Goal: Task Accomplishment & Management: Use online tool/utility

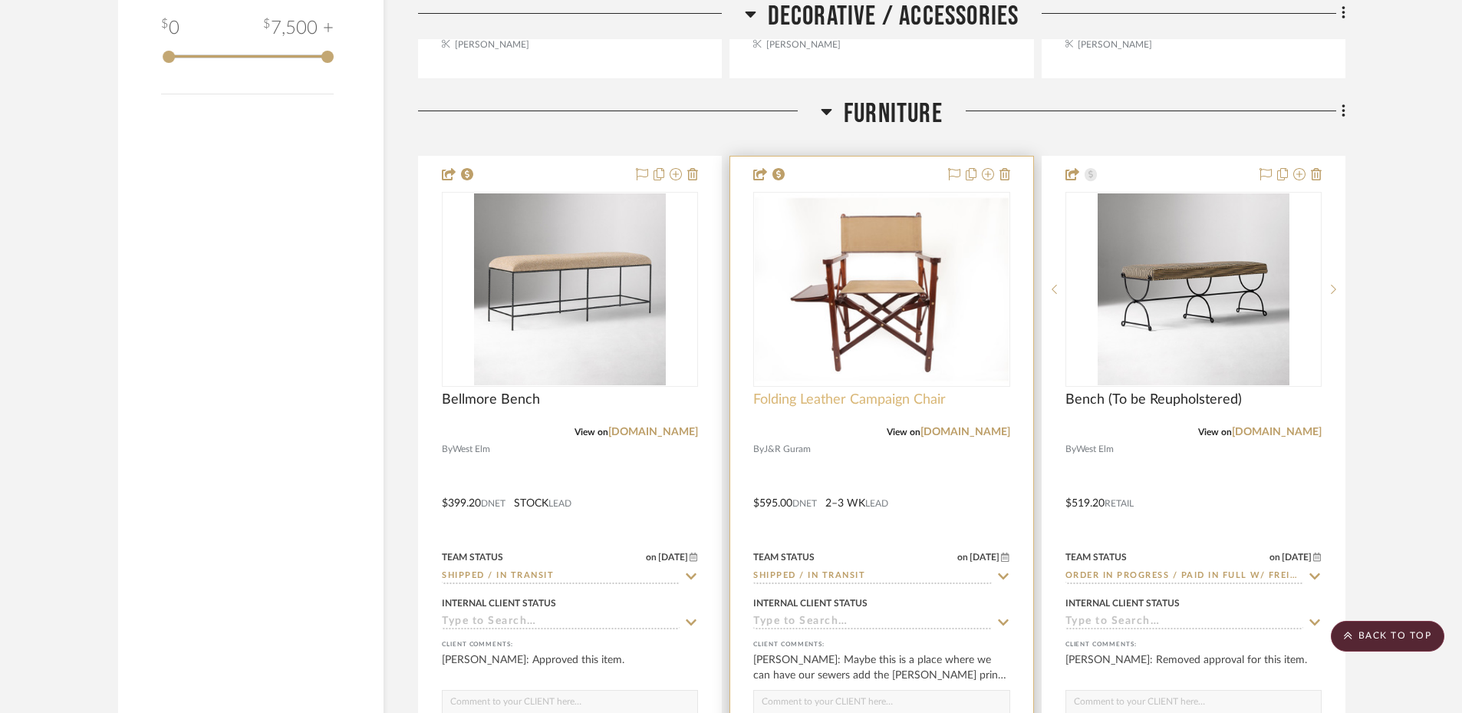
scroll to position [2441, 0]
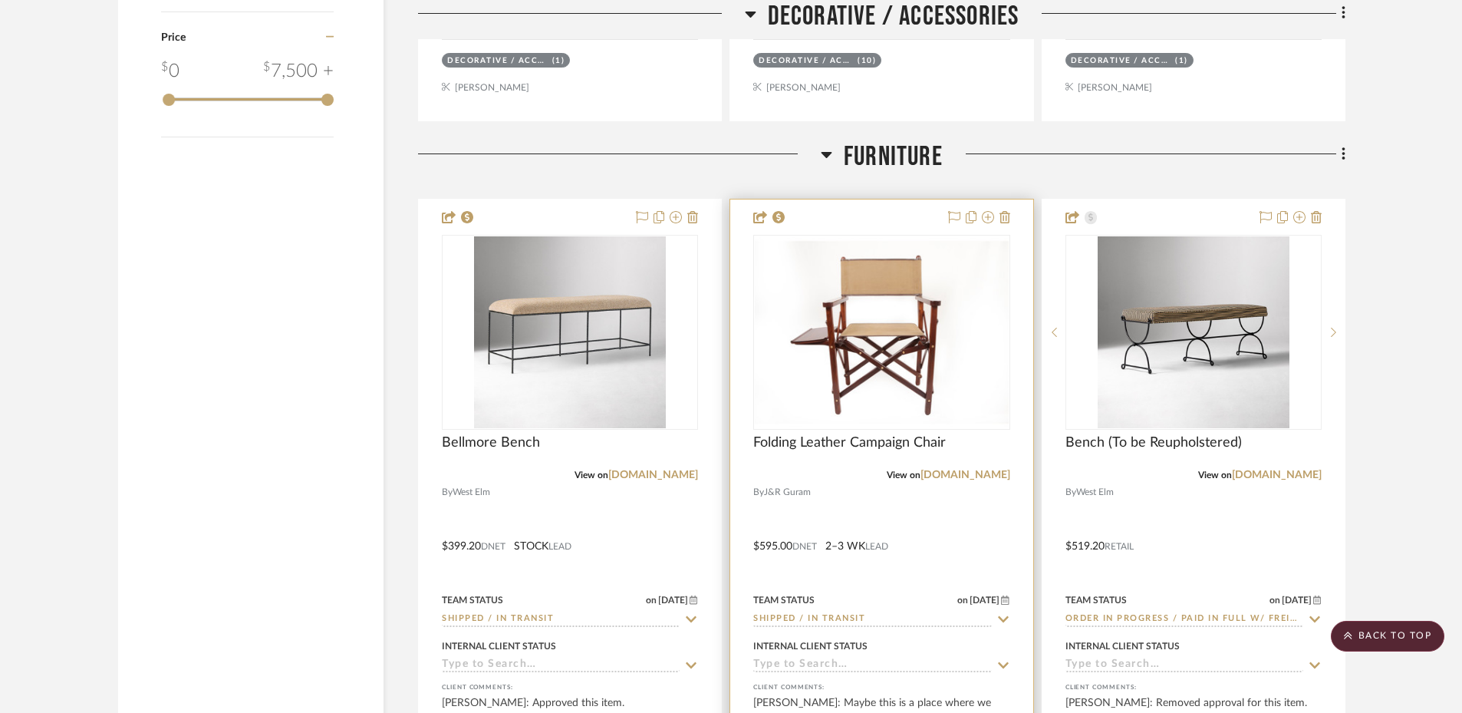
click at [932, 507] on div at bounding box center [881, 535] width 302 height 671
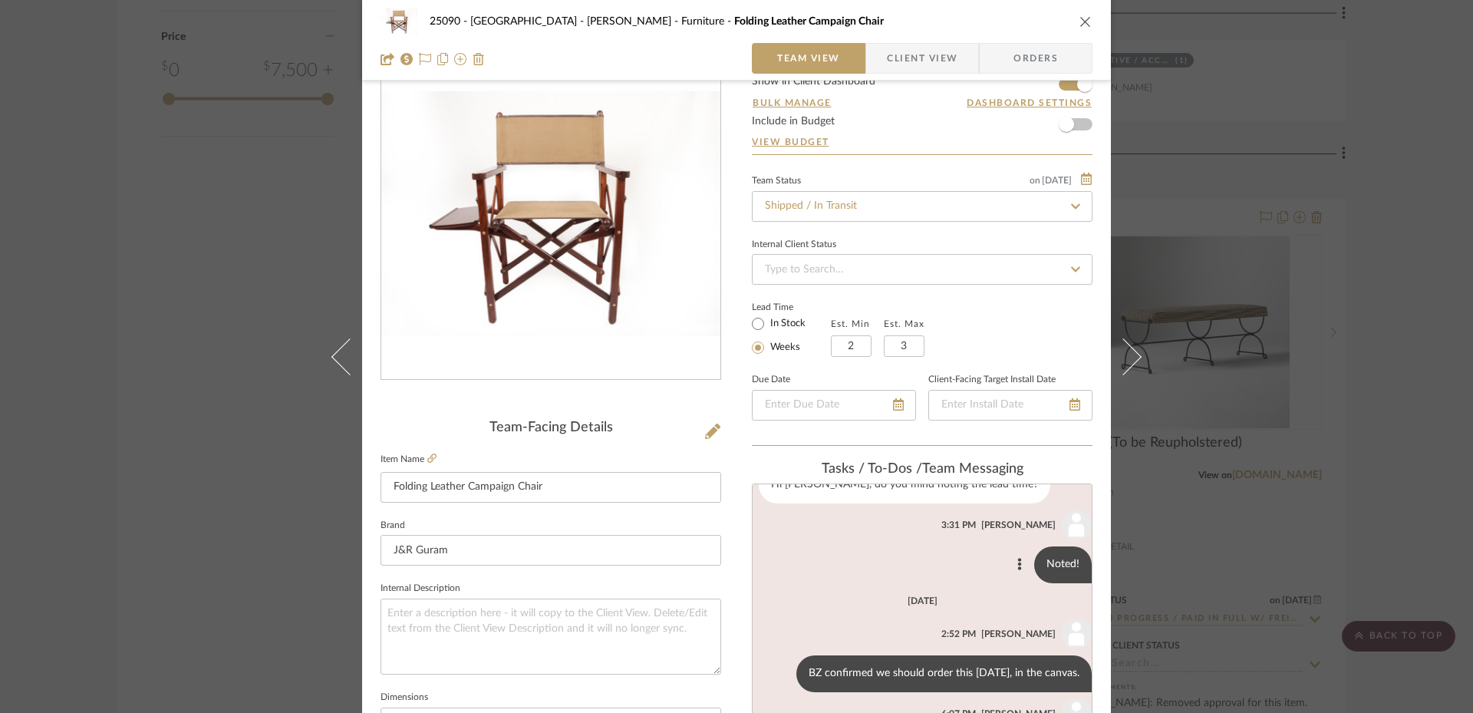
scroll to position [454, 0]
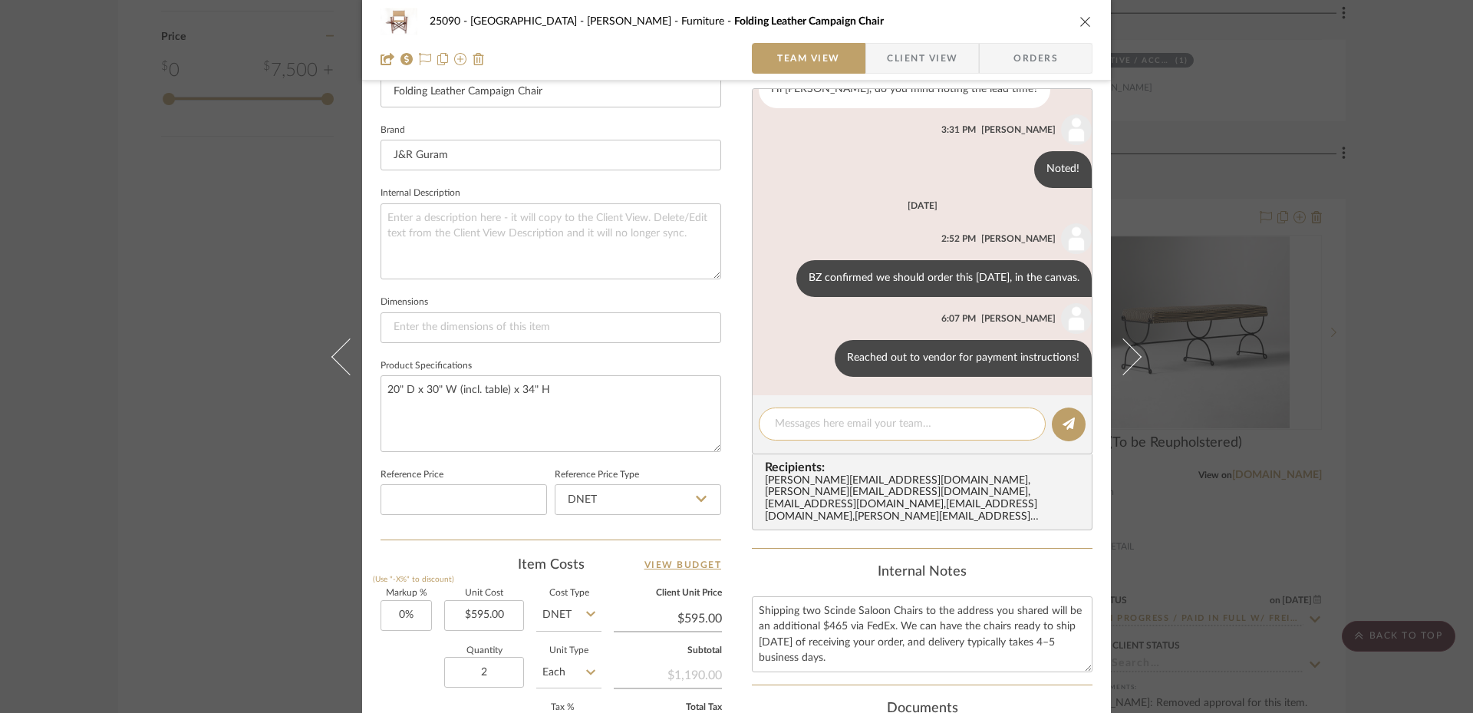
click at [865, 427] on textarea at bounding box center [902, 424] width 255 height 16
paste textarea "883953269770"
type textarea "fedex tracking 883953269770"
click at [1067, 423] on icon at bounding box center [1069, 423] width 12 height 12
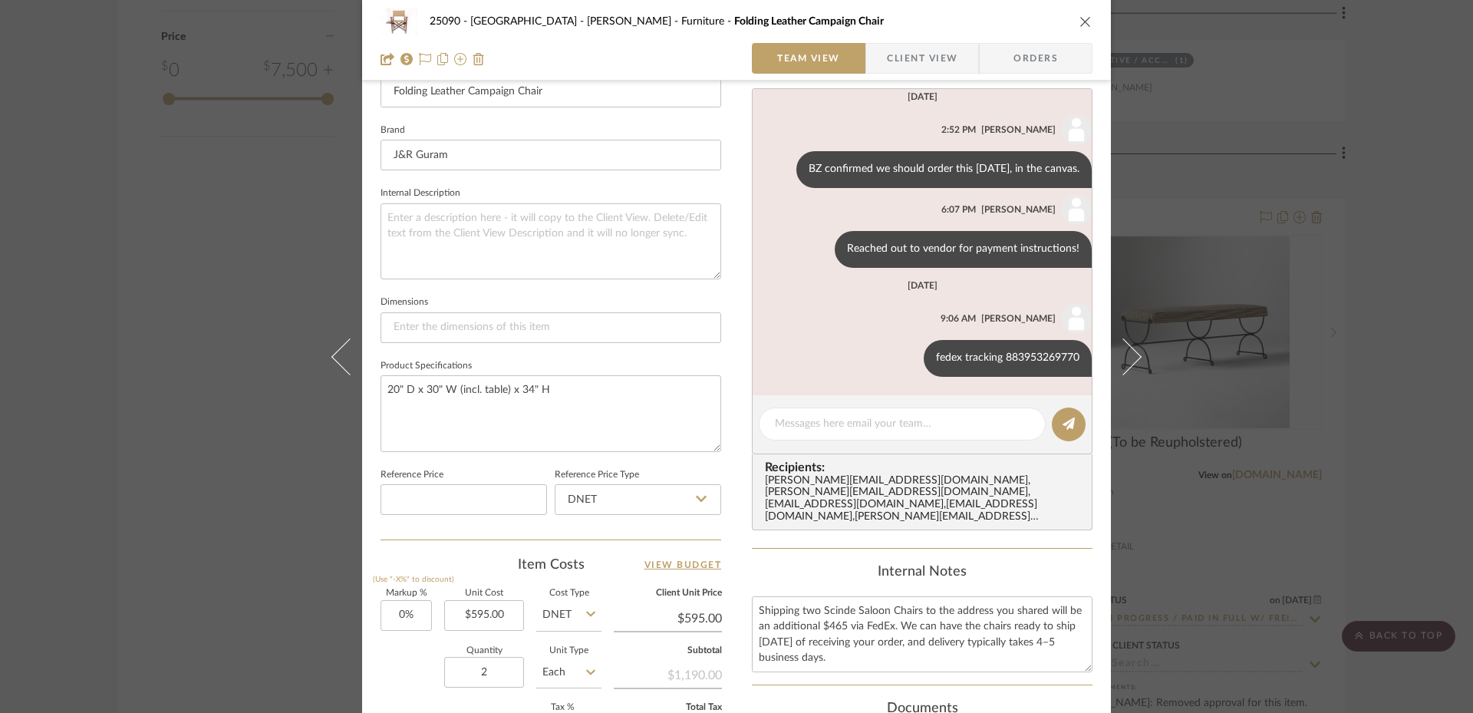
scroll to position [200, 0]
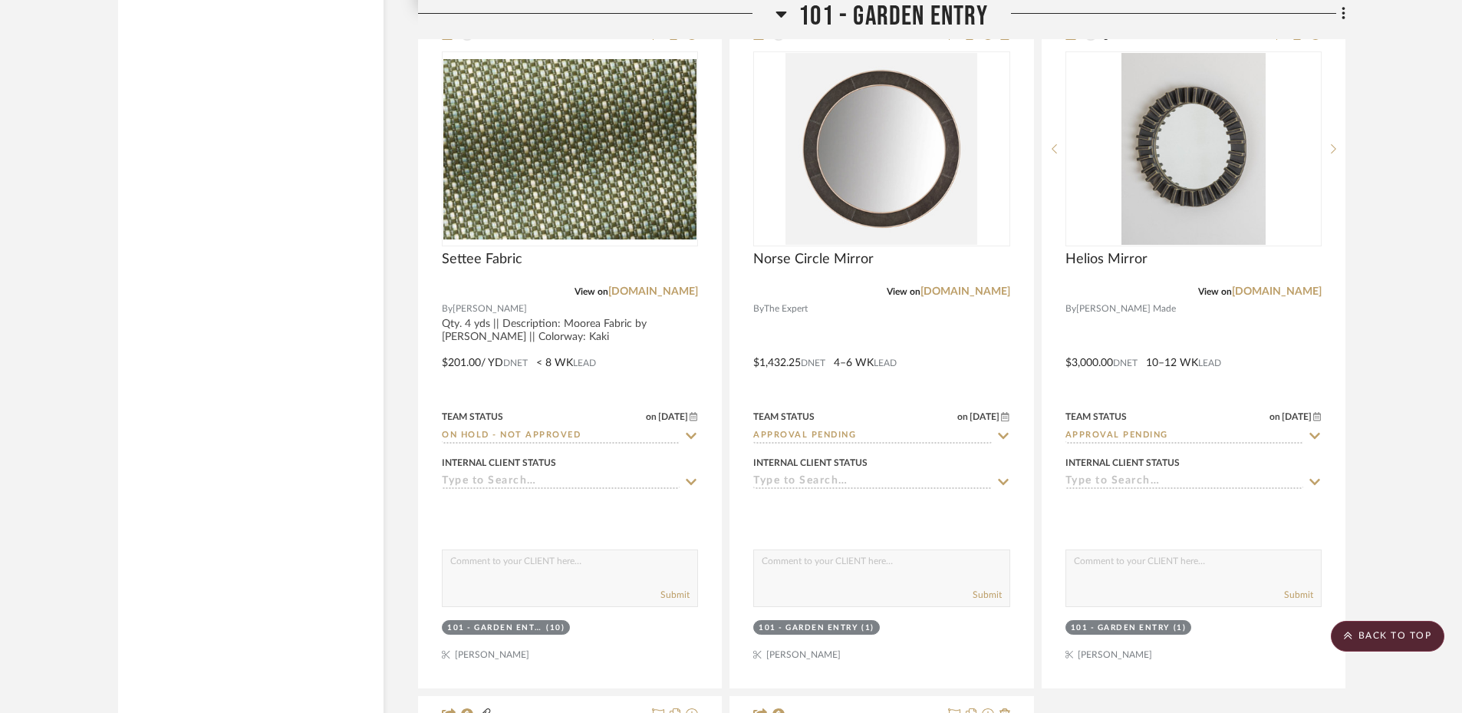
scroll to position [4002, 0]
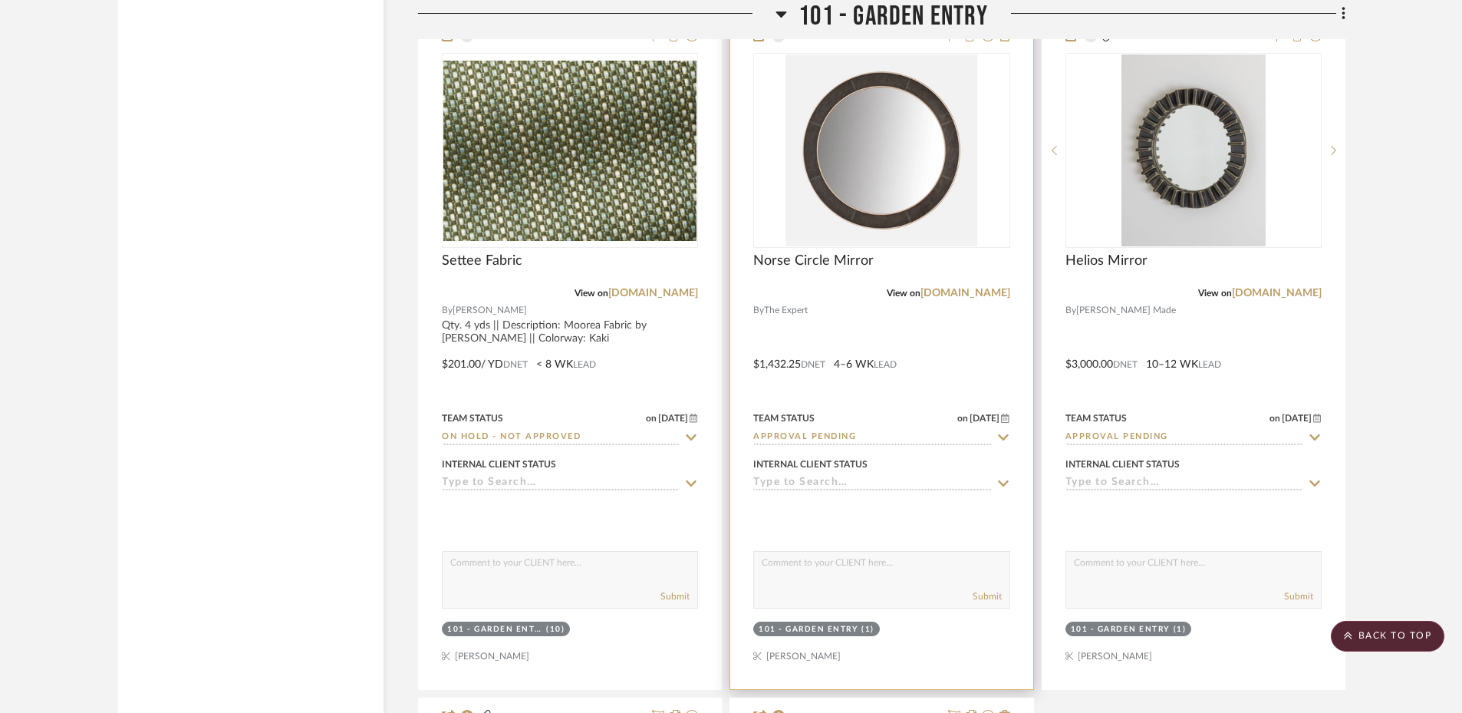
click at [957, 365] on div at bounding box center [881, 353] width 302 height 671
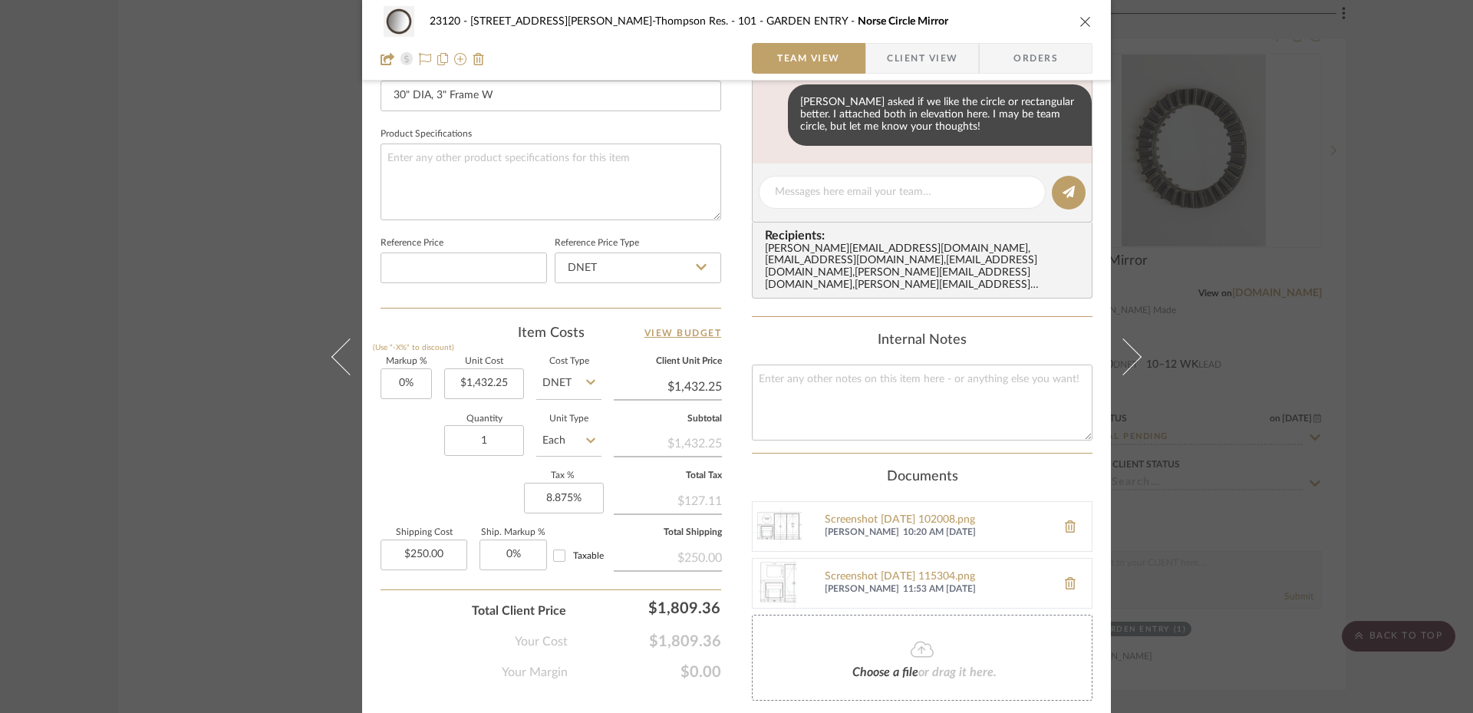
scroll to position [697, 0]
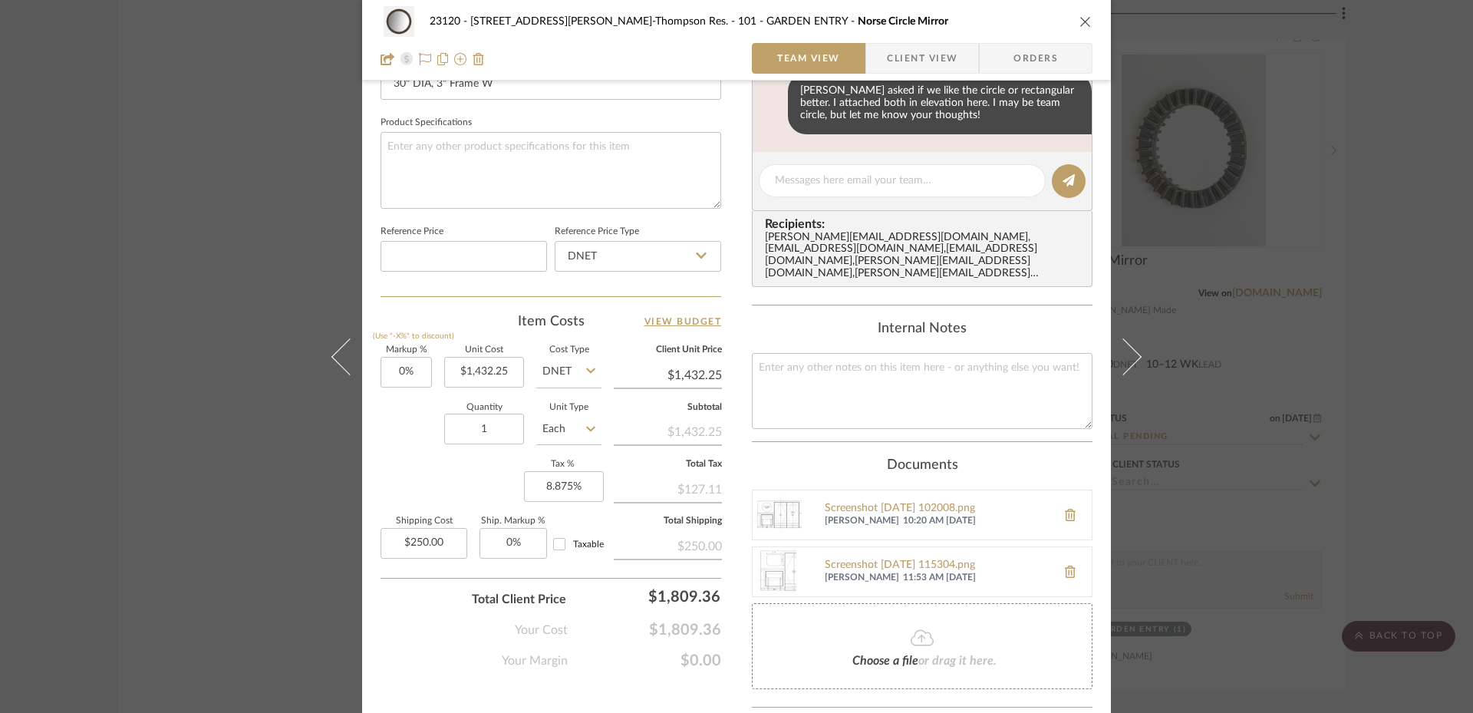
click at [201, 351] on div "23120 - [STREET_ADDRESS][PERSON_NAME], [PERSON_NAME] Res. 101 - GARDEN ENTRY No…" at bounding box center [736, 356] width 1473 height 713
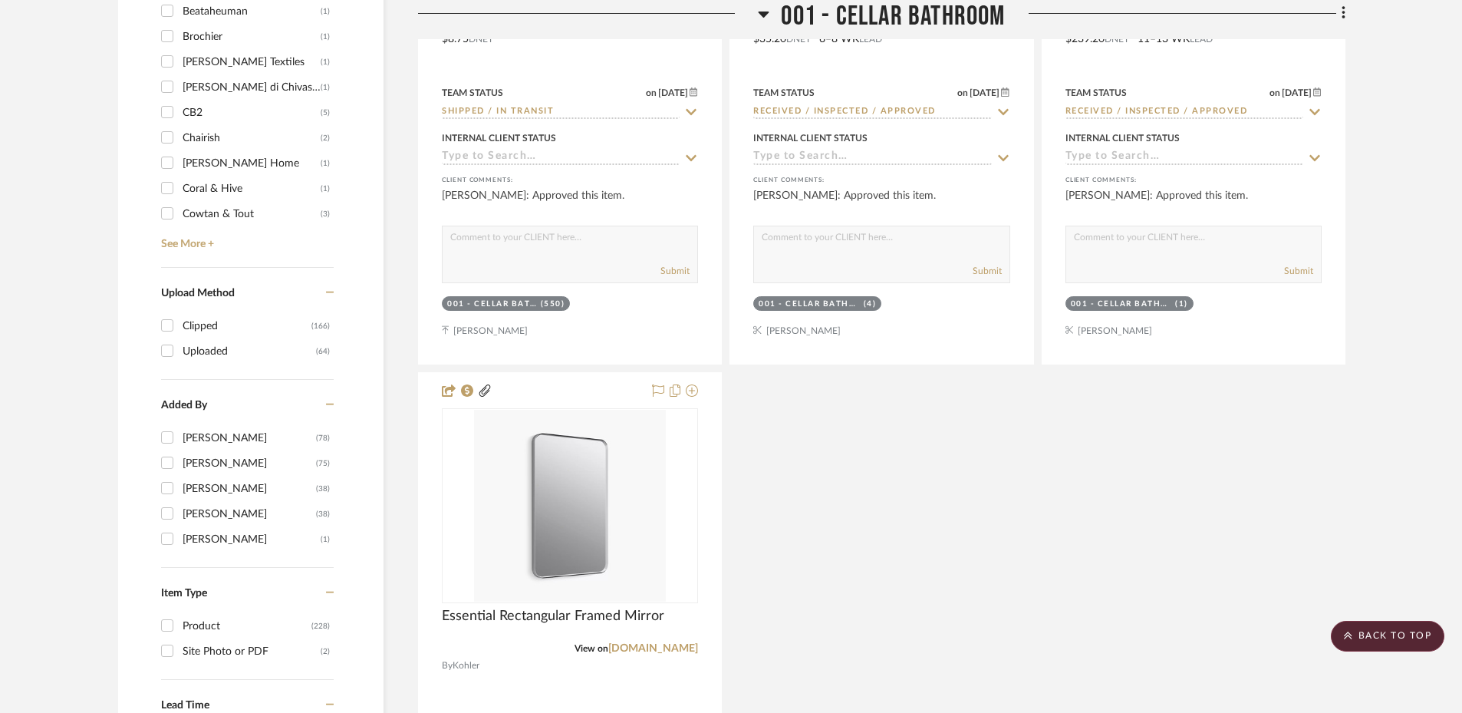
scroll to position [1504, 0]
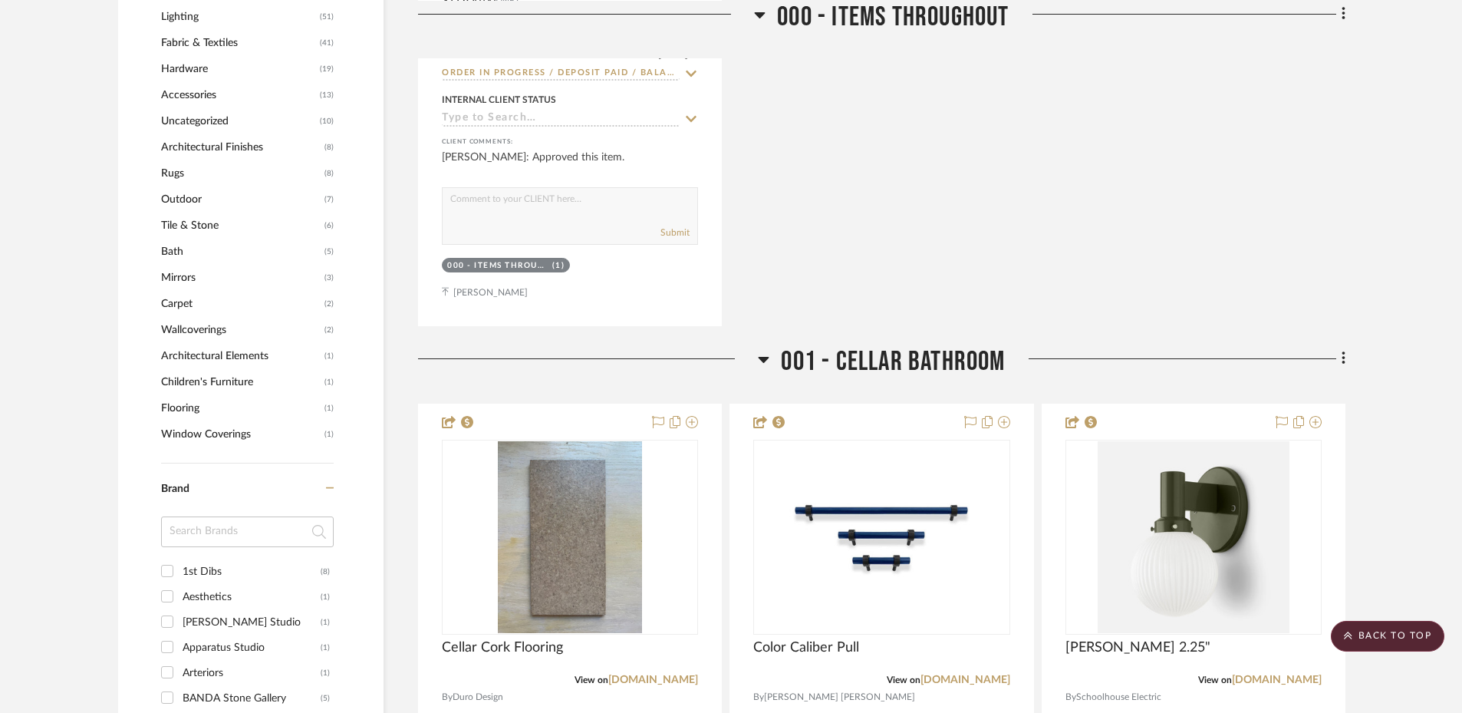
click at [204, 529] on input at bounding box center [247, 531] width 173 height 31
type input "COR"
click at [210, 567] on div "Coral & Hive" at bounding box center [252, 571] width 138 height 25
click at [180, 567] on input "Coral & Hive (1)" at bounding box center [167, 571] width 25 height 25
checkbox input "true"
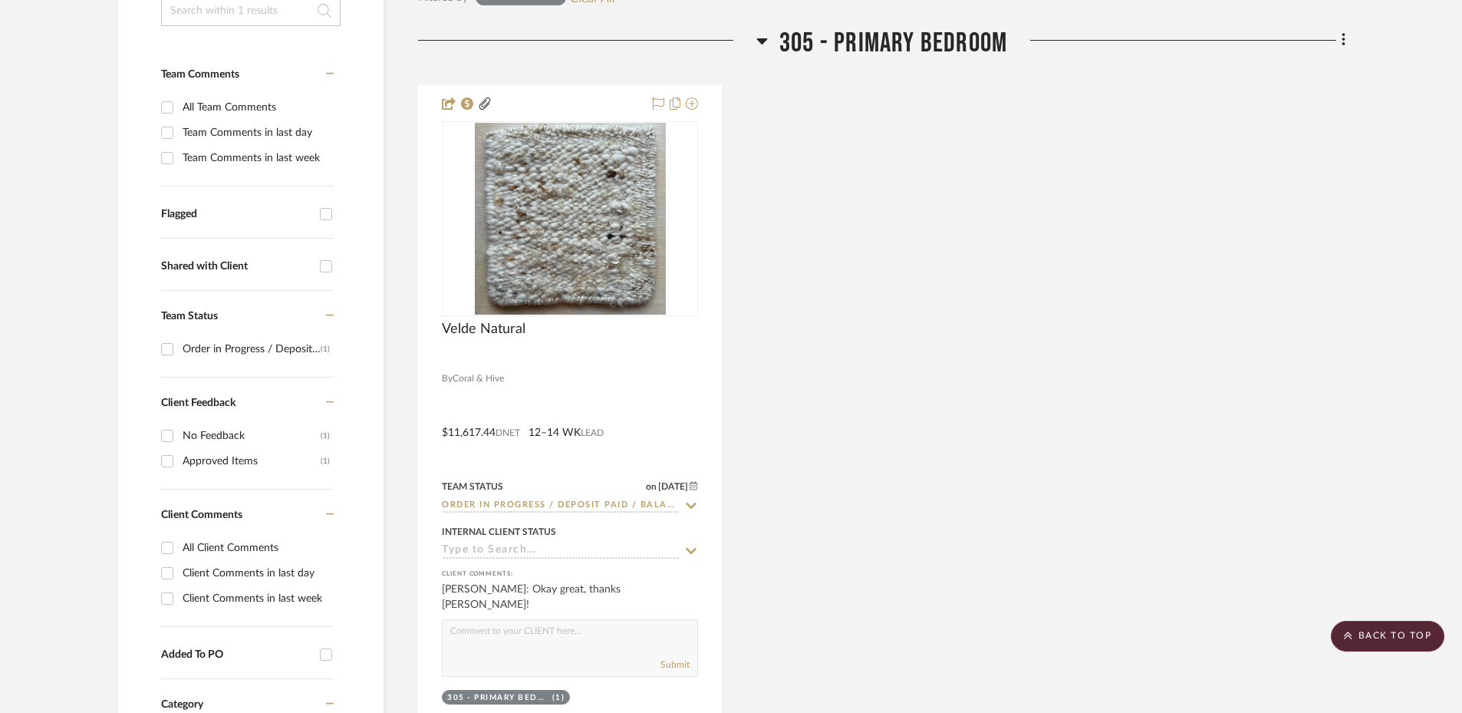
scroll to position [424, 0]
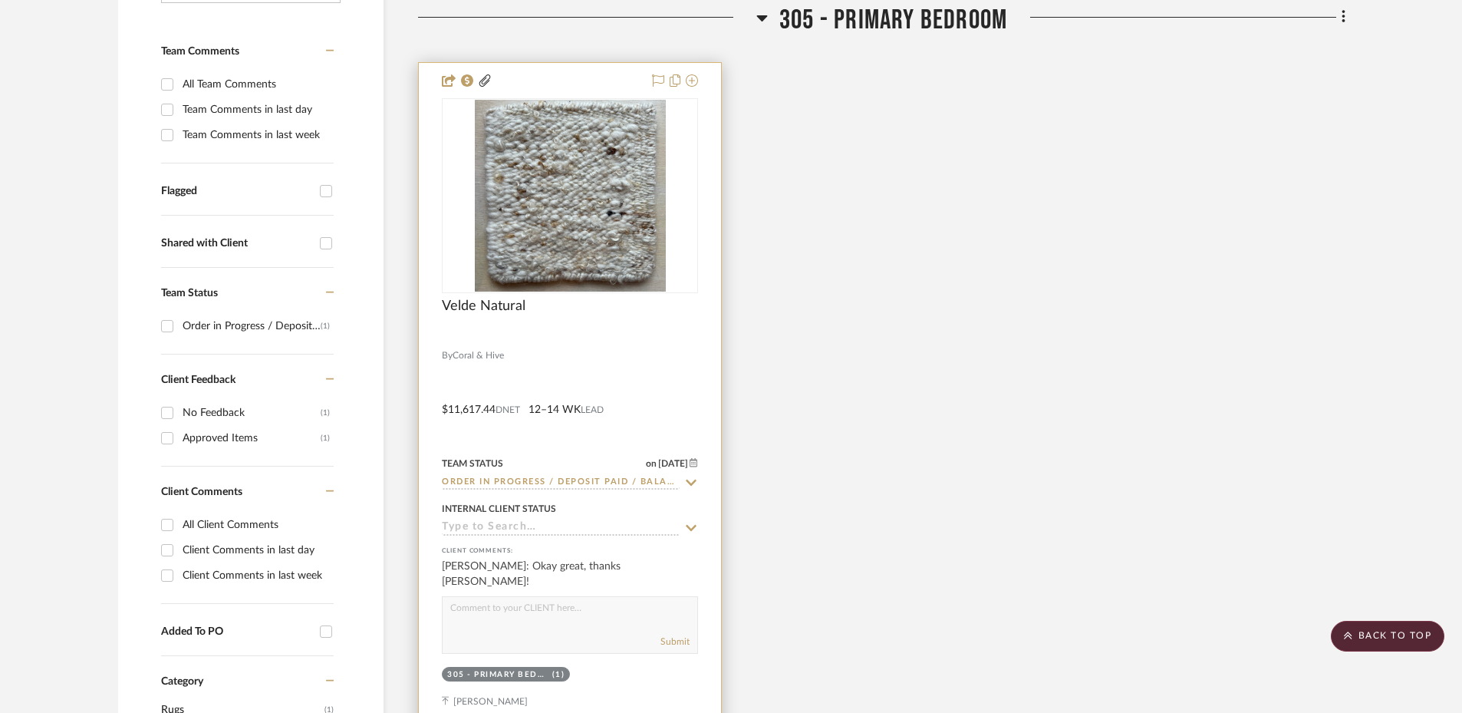
click at [661, 341] on div at bounding box center [570, 338] width 256 height 14
click at [624, 366] on div at bounding box center [570, 398] width 302 height 671
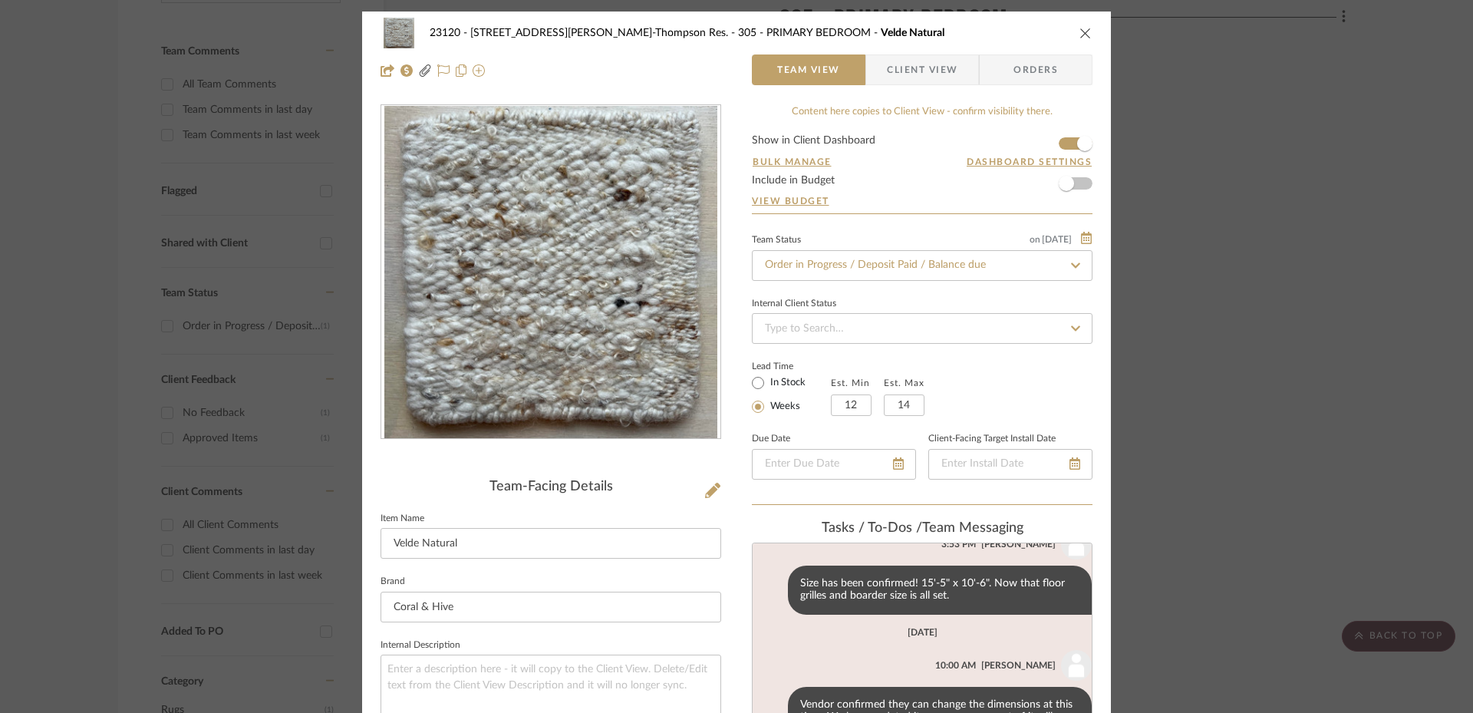
scroll to position [890, 0]
